Goal: Task Accomplishment & Management: Complete application form

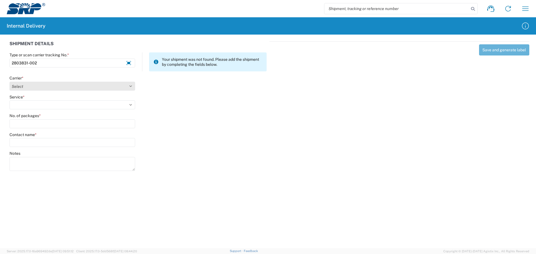
type input "2803831-002"
click at [61, 87] on select "Select Amazon Logistics ATI Trucking BC Dimerco Logistics Empire Southwest FedE…" at bounding box center [72, 86] width 126 height 9
select select "18714"
click at [9, 82] on select "Select Amazon Logistics ATI Trucking BC Dimerco Logistics Empire Southwest FedE…" at bounding box center [72, 86] width 126 height 9
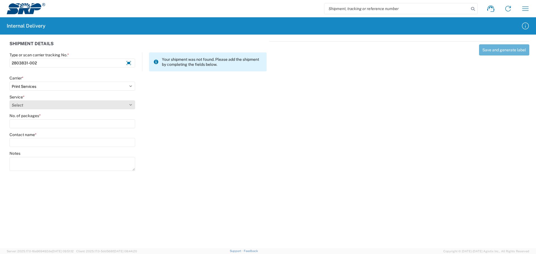
click at [30, 104] on select "Select Ground Inter-office" at bounding box center [72, 105] width 126 height 9
select select "35764"
click at [9, 101] on select "Select Ground Inter-office" at bounding box center [72, 105] width 126 height 9
type input "1"
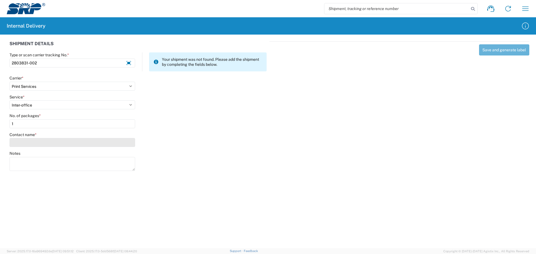
click at [32, 142] on input "Contact name *" at bounding box center [72, 142] width 126 height 9
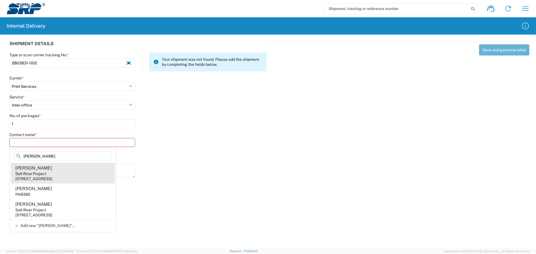
type input "[PERSON_NAME]"
click at [49, 178] on div "[STREET_ADDRESS]" at bounding box center [33, 178] width 37 height 5
type input "[PERSON_NAME]"
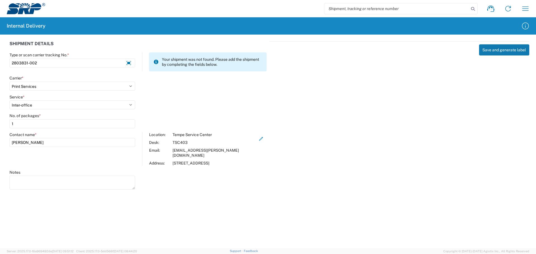
click at [508, 51] on button "Save and generate label" at bounding box center [504, 49] width 50 height 11
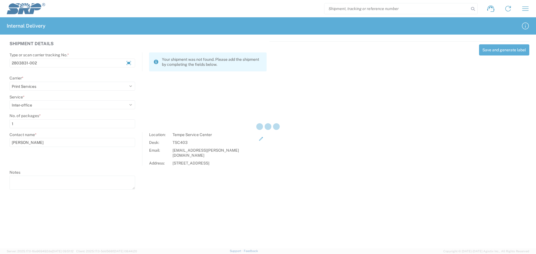
select select
